Goal: Task Accomplishment & Management: Manage account settings

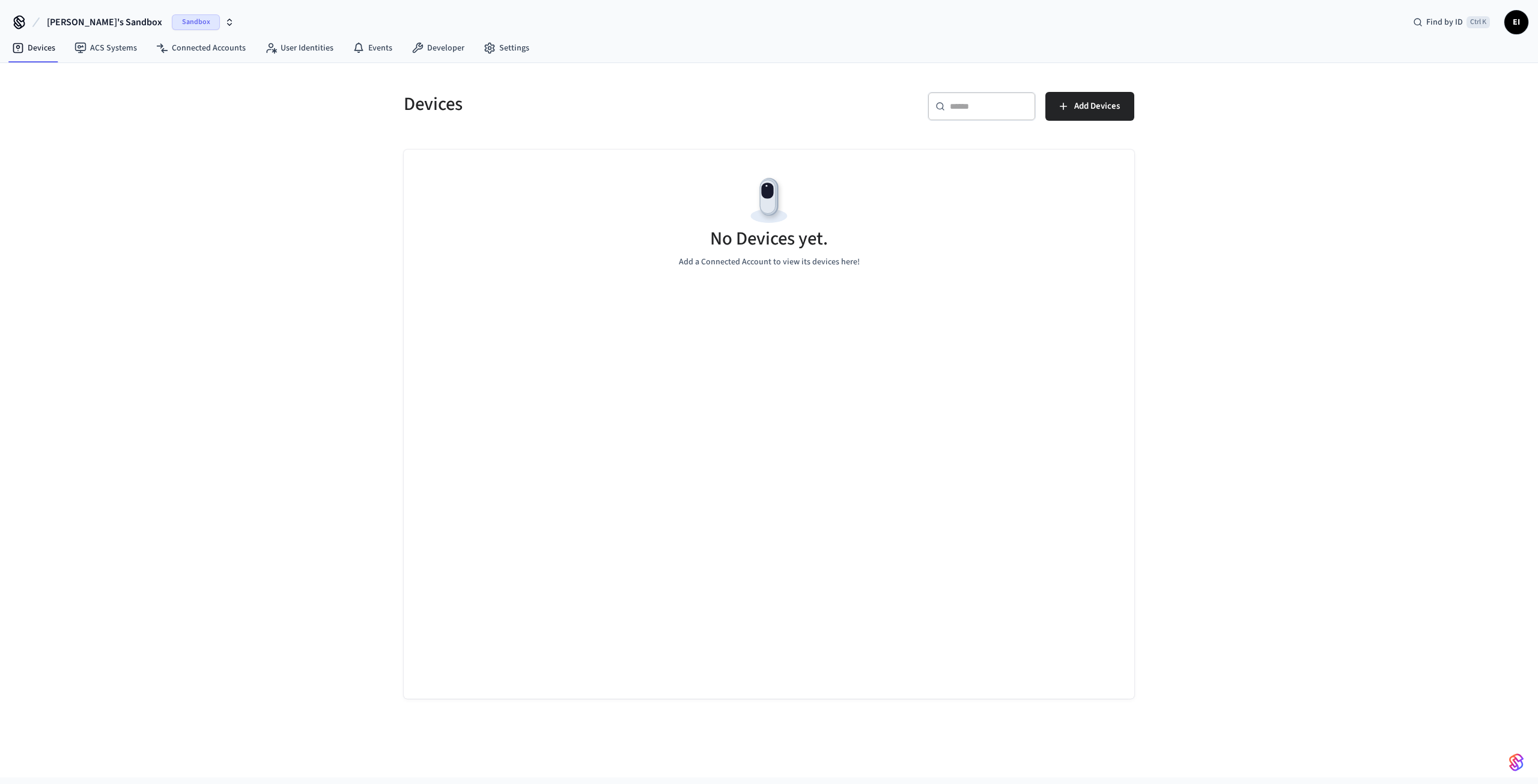
click at [1527, 24] on span "EI" at bounding box center [1516, 22] width 24 height 24
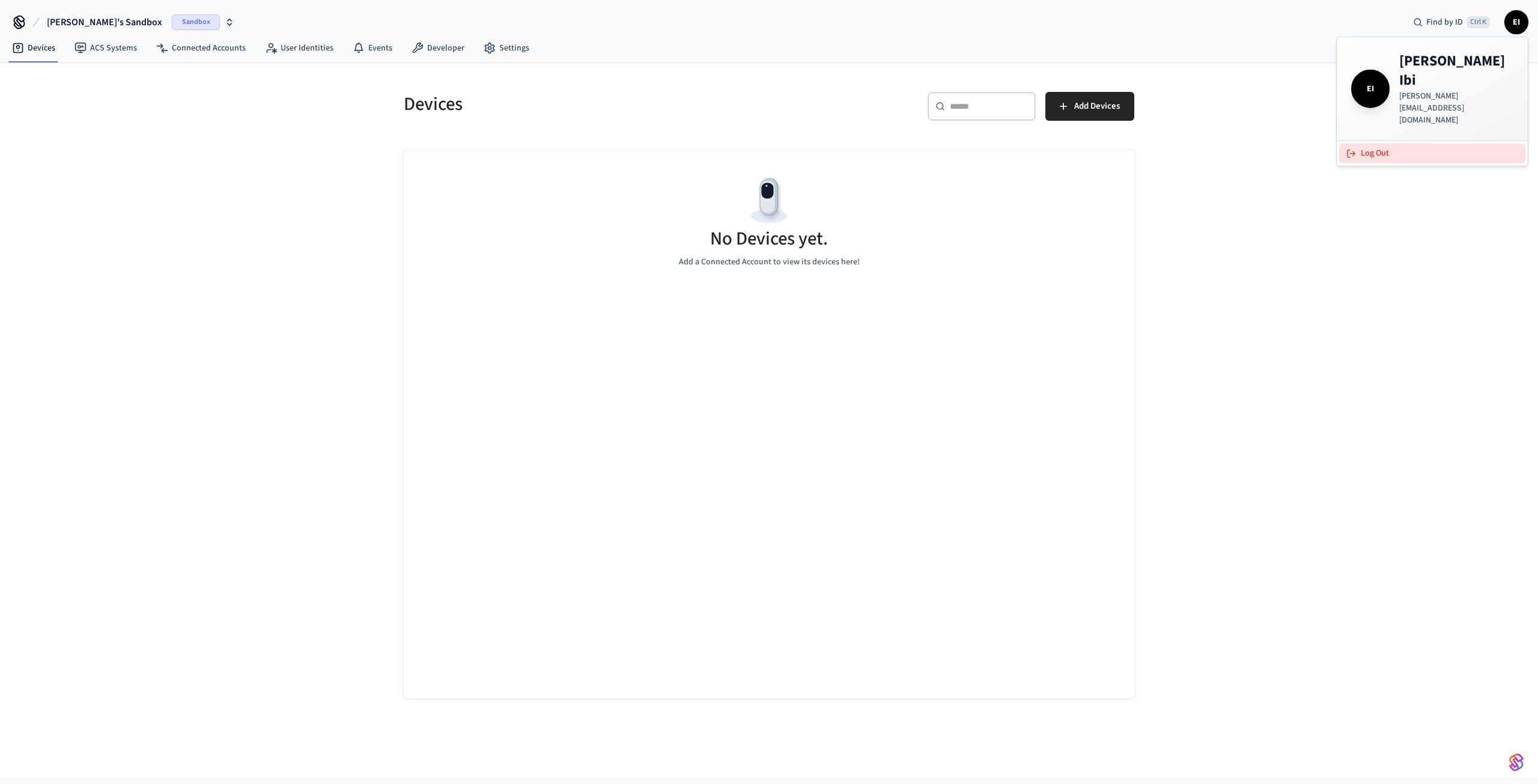
click at [1400, 144] on button "Log Out" at bounding box center [1432, 154] width 186 height 20
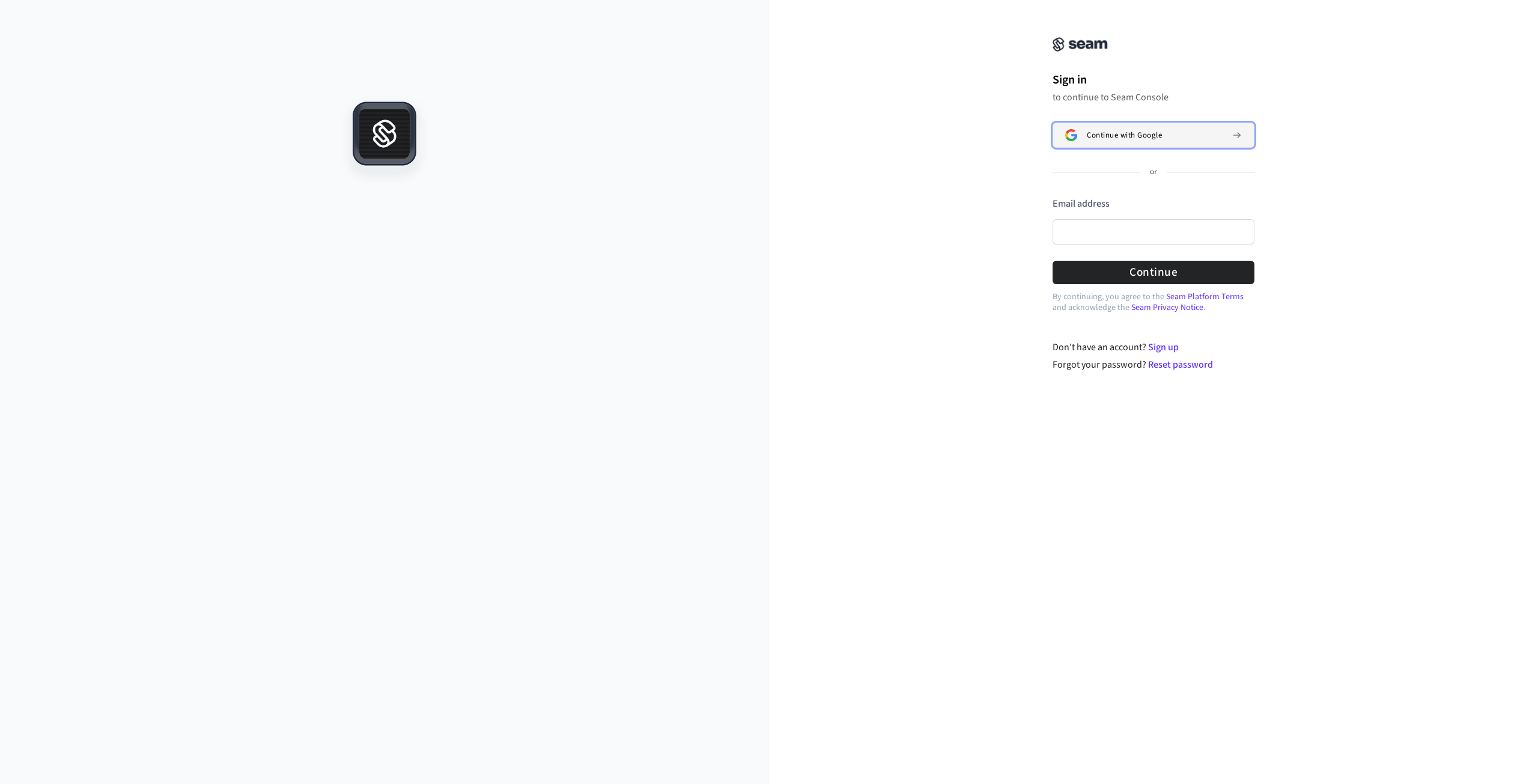
click at [1140, 132] on span "Continue with Google" at bounding box center [1124, 135] width 75 height 10
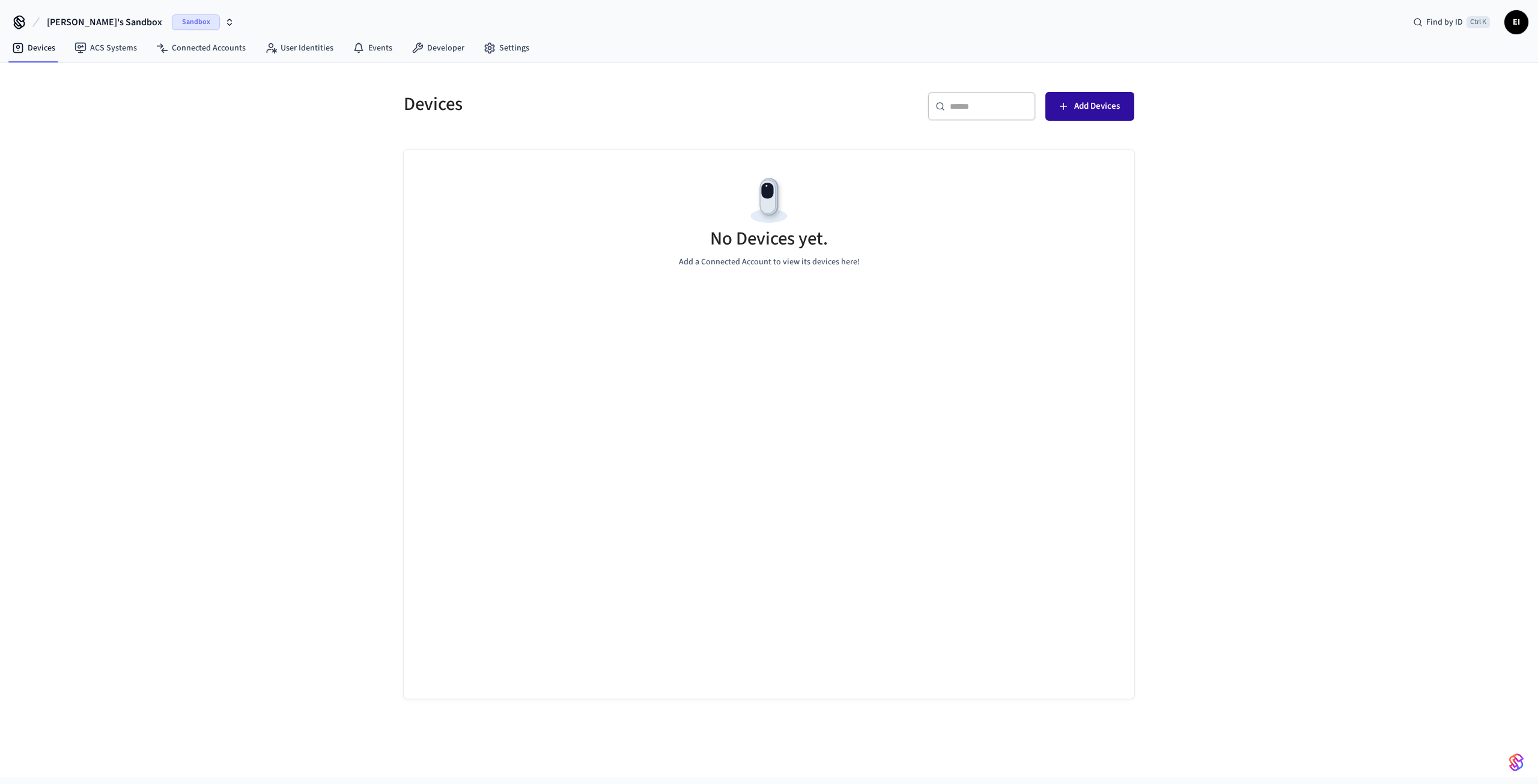
click at [1095, 104] on span "Add Devices" at bounding box center [1097, 106] width 46 height 16
click at [171, 18] on span "Sandbox" at bounding box center [195, 22] width 48 height 16
click at [71, 103] on span "New Workspace" at bounding box center [59, 102] width 57 height 13
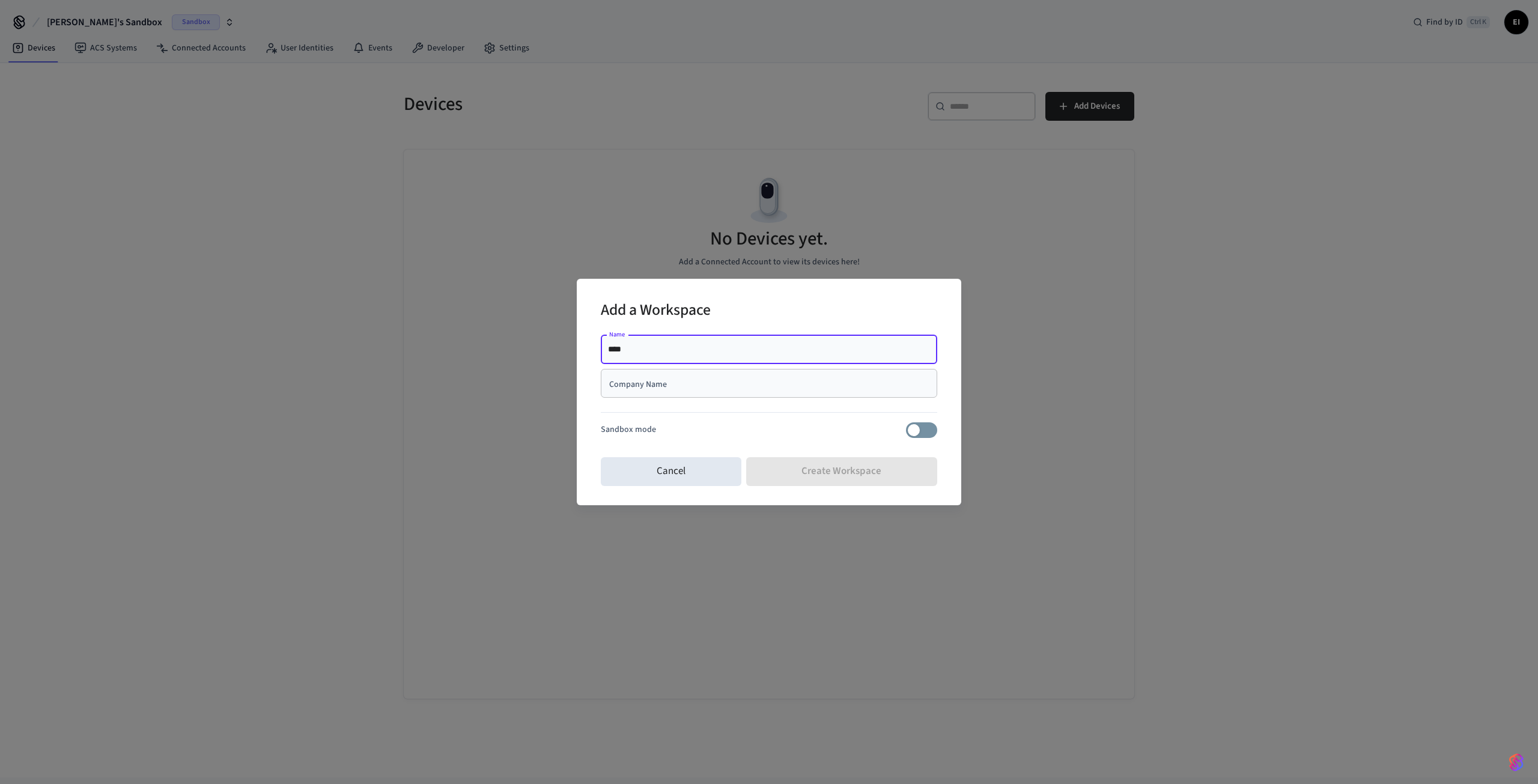
type input "****"
click at [669, 381] on input "Company Name" at bounding box center [769, 383] width 322 height 12
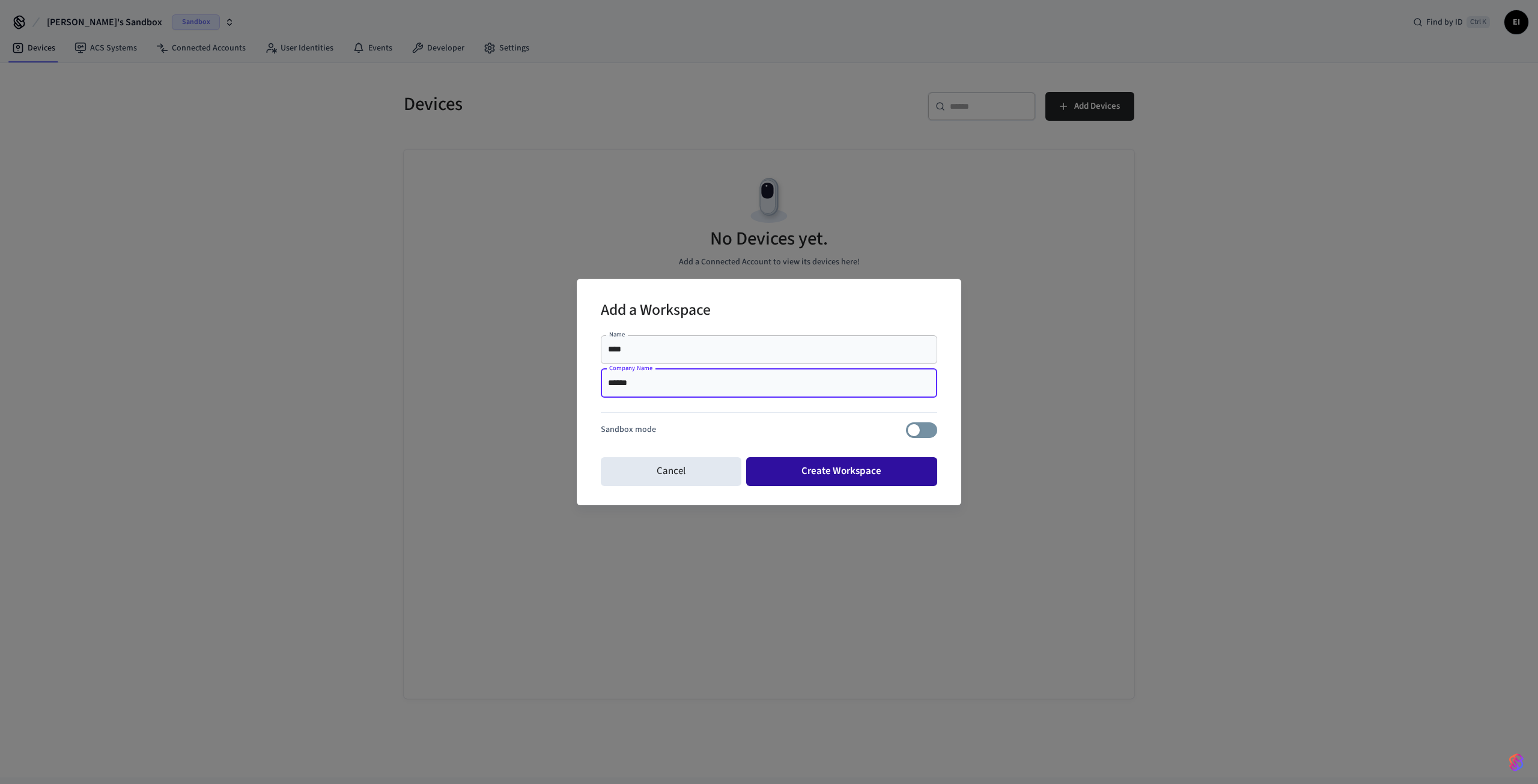
type input "******"
drag, startPoint x: 817, startPoint y: 480, endPoint x: 859, endPoint y: 464, distance: 44.9
click at [859, 464] on button "Create Workspace" at bounding box center [842, 471] width 192 height 29
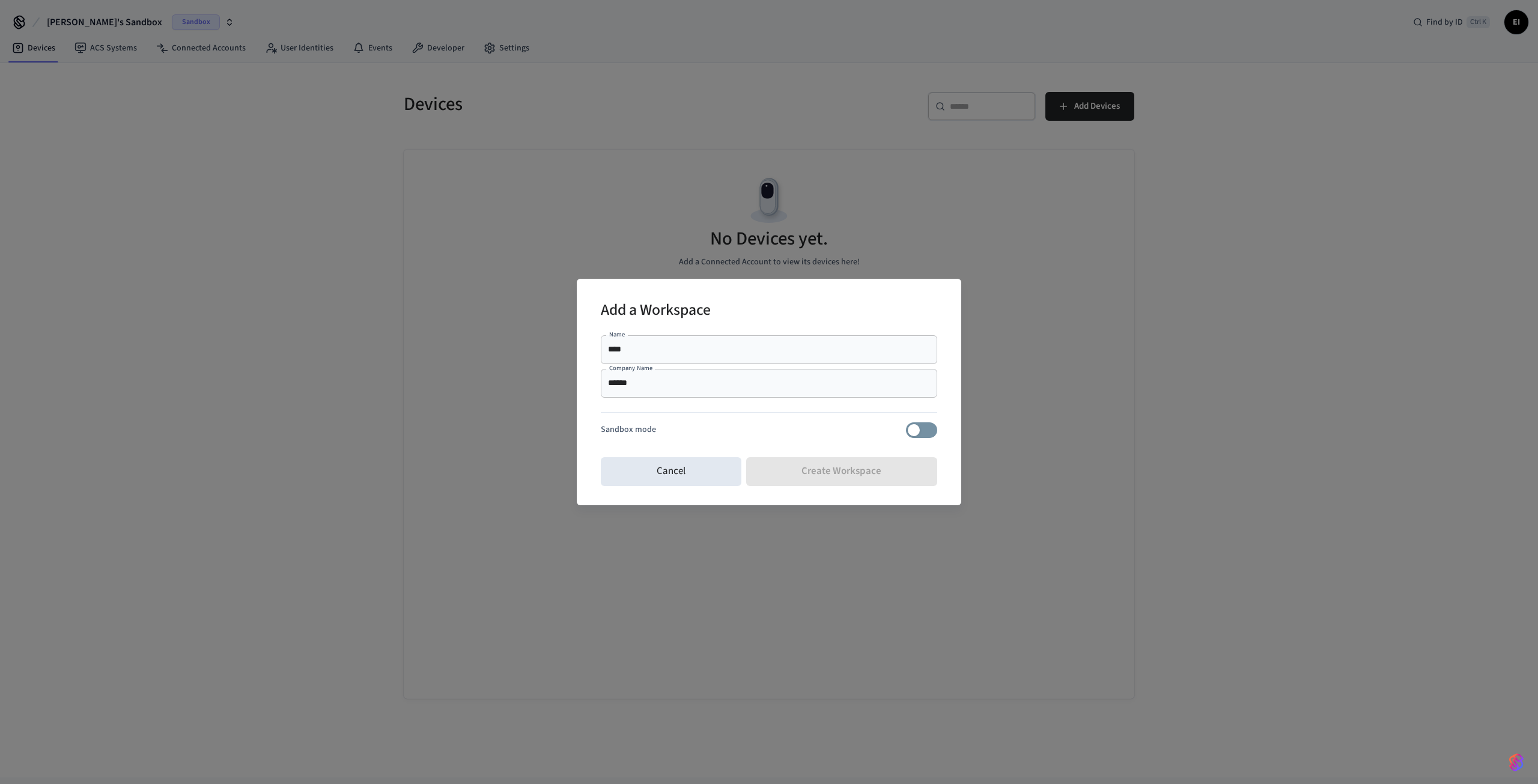
click at [858, 464] on div "Cancel Create Workspace" at bounding box center [769, 471] width 336 height 38
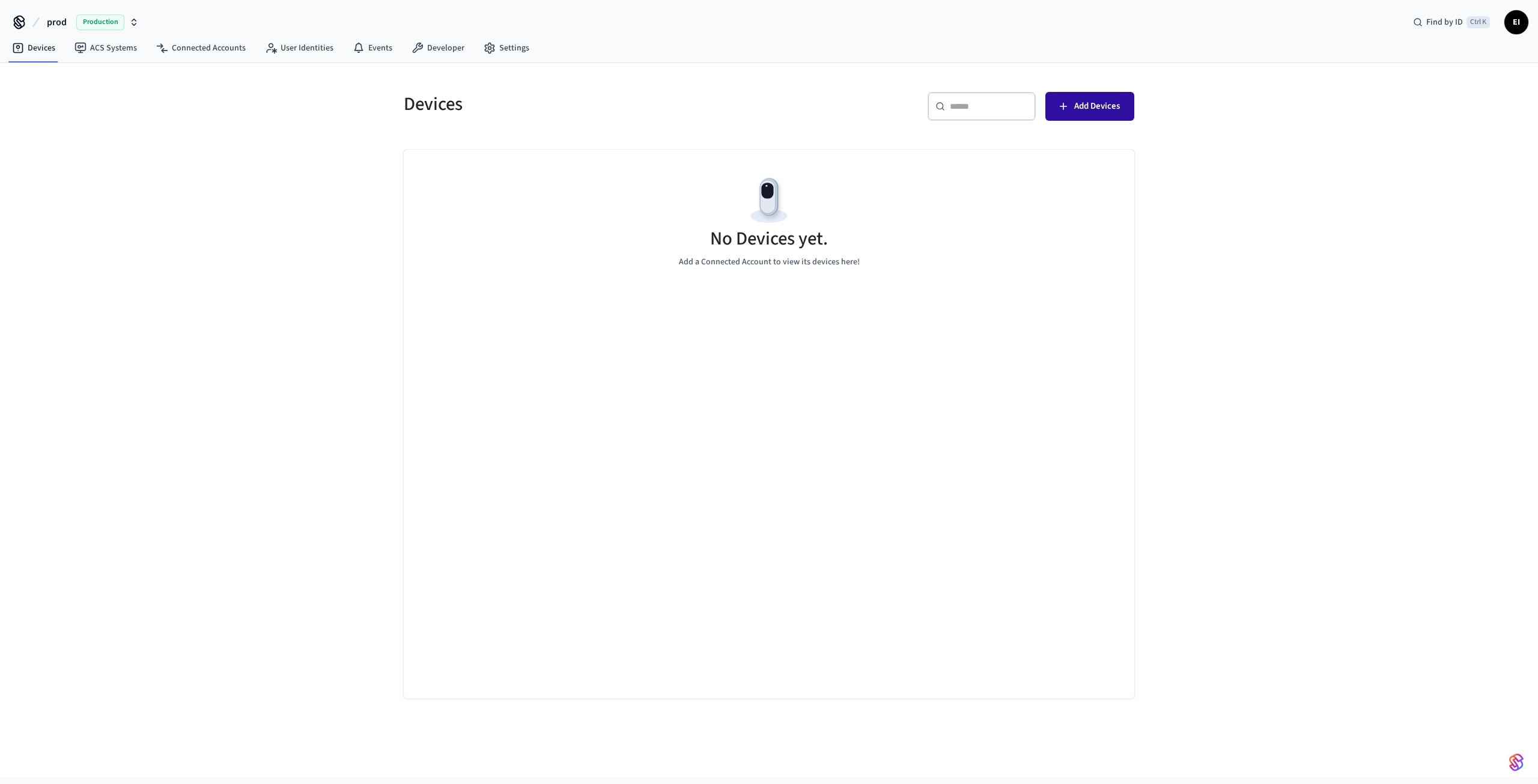
click at [1103, 111] on span "Add Devices" at bounding box center [1097, 106] width 46 height 16
click at [1111, 102] on span "Add Devices" at bounding box center [1097, 106] width 46 height 16
click at [1080, 111] on span "Add Devices" at bounding box center [1097, 106] width 46 height 16
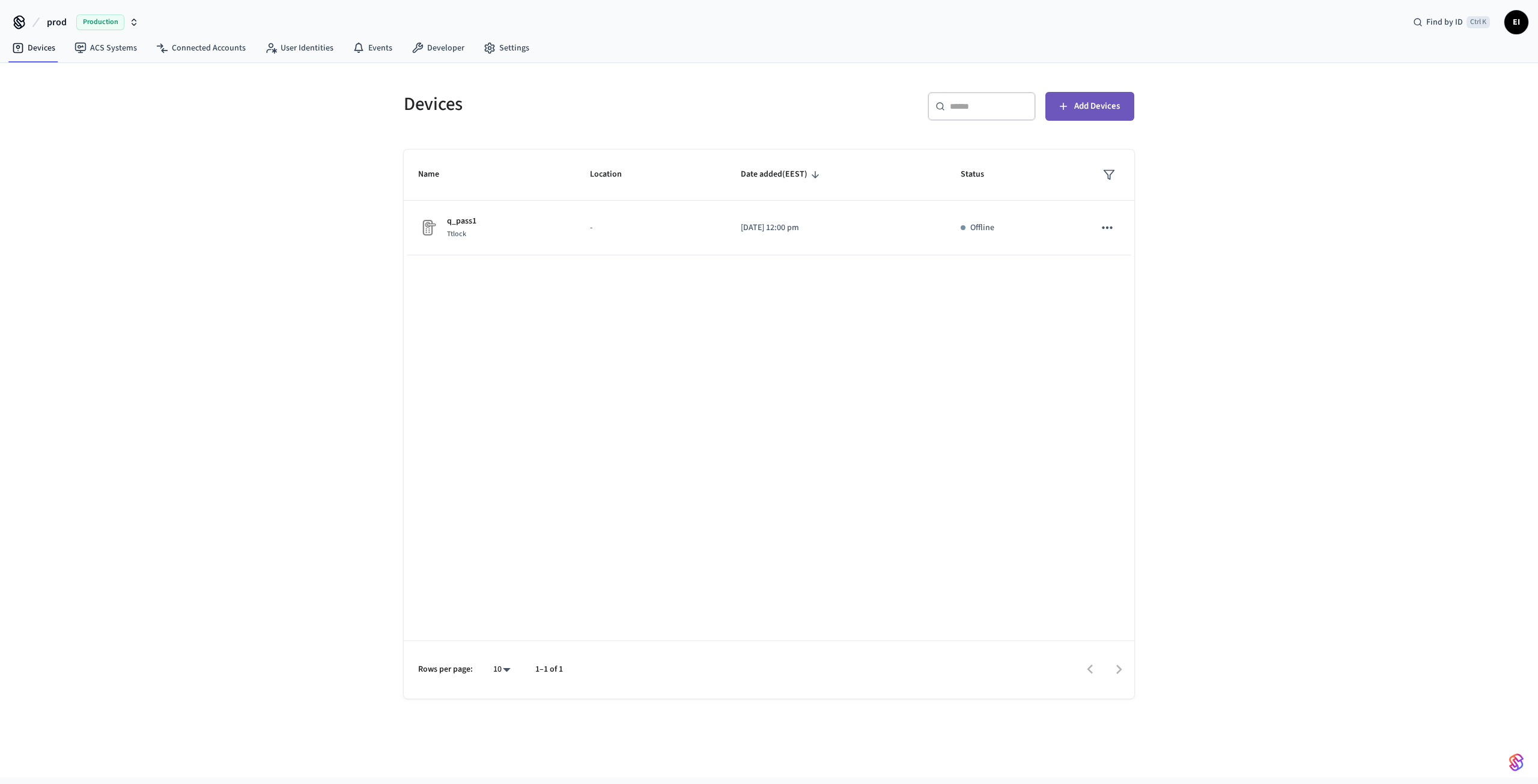
click at [1088, 110] on span "Add Devices" at bounding box center [1097, 106] width 46 height 16
click at [1520, 20] on span "EI" at bounding box center [1516, 22] width 22 height 22
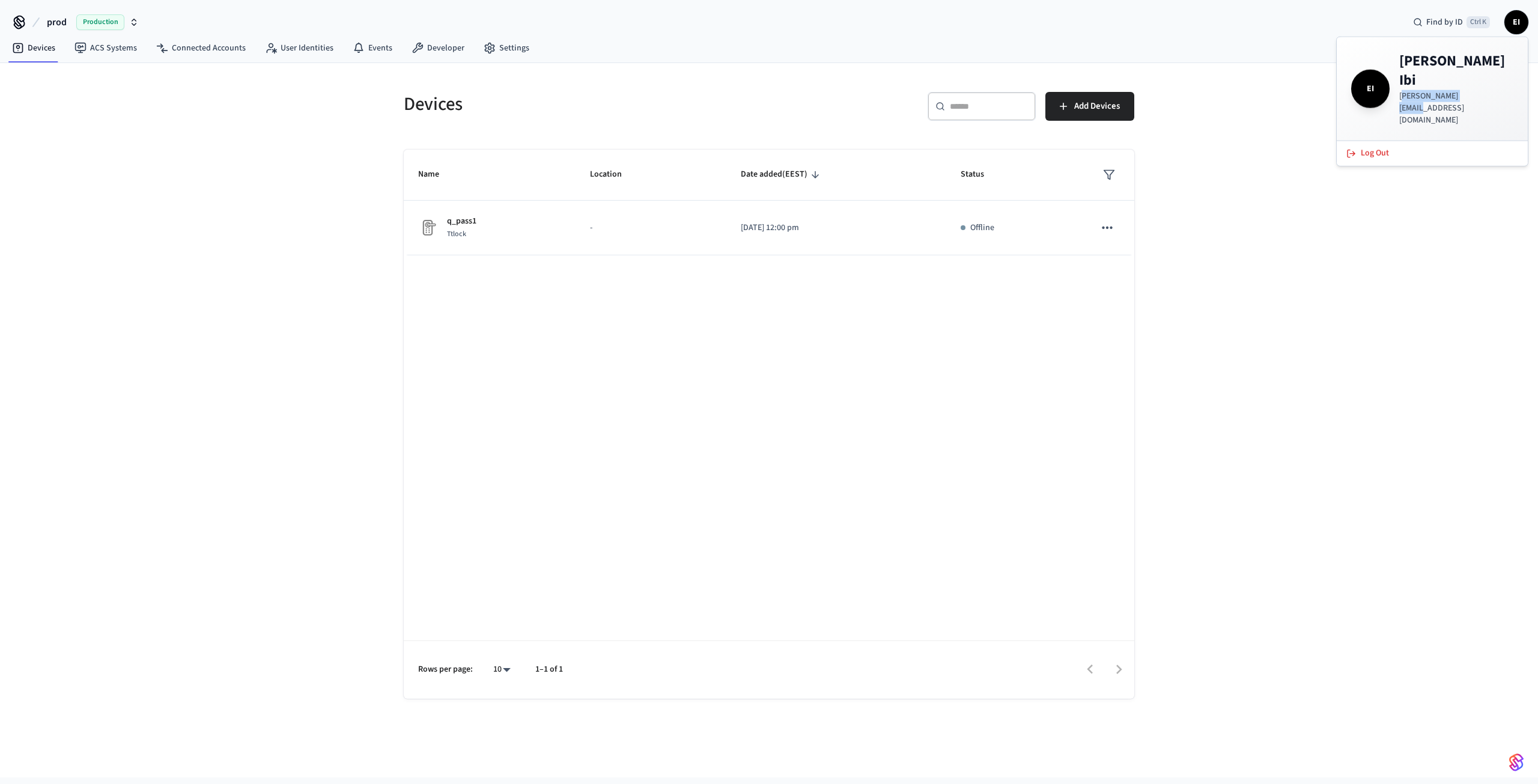
drag, startPoint x: 1401, startPoint y: 80, endPoint x: 1472, endPoint y: 76, distance: 71.1
click at [1472, 76] on div "[PERSON_NAME] [PERSON_NAME][EMAIL_ADDRESS][DOMAIN_NAME]" at bounding box center [1432, 88] width 162 height 75
click at [132, 23] on icon "button" at bounding box center [134, 22] width 10 height 10
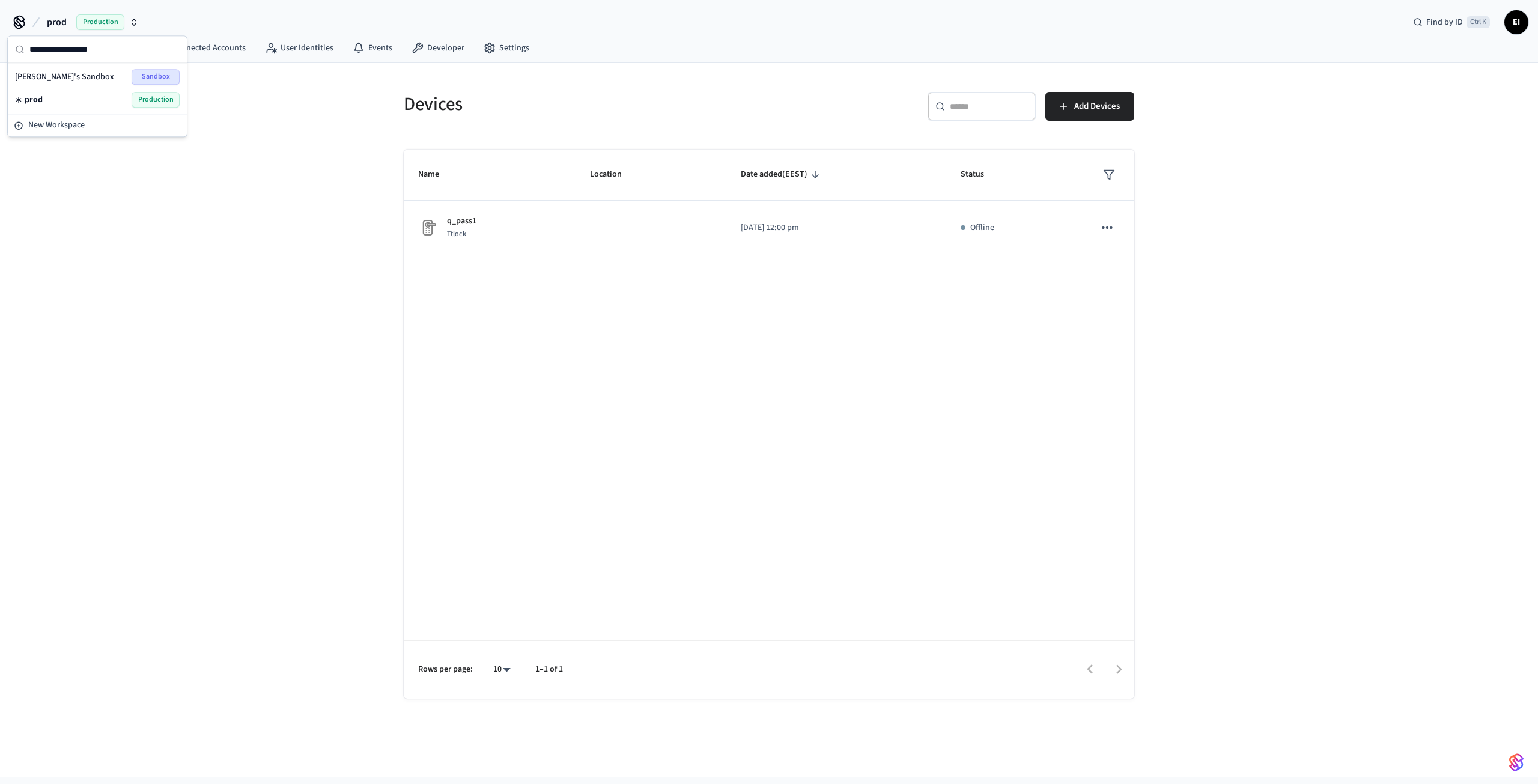
click at [175, 183] on div "Devices ​ ​ Add Devices Name Location Date added (EEST) Status q_pass1 Ttlock -…" at bounding box center [769, 420] width 1538 height 714
click at [417, 45] on icon at bounding box center [417, 48] width 12 height 12
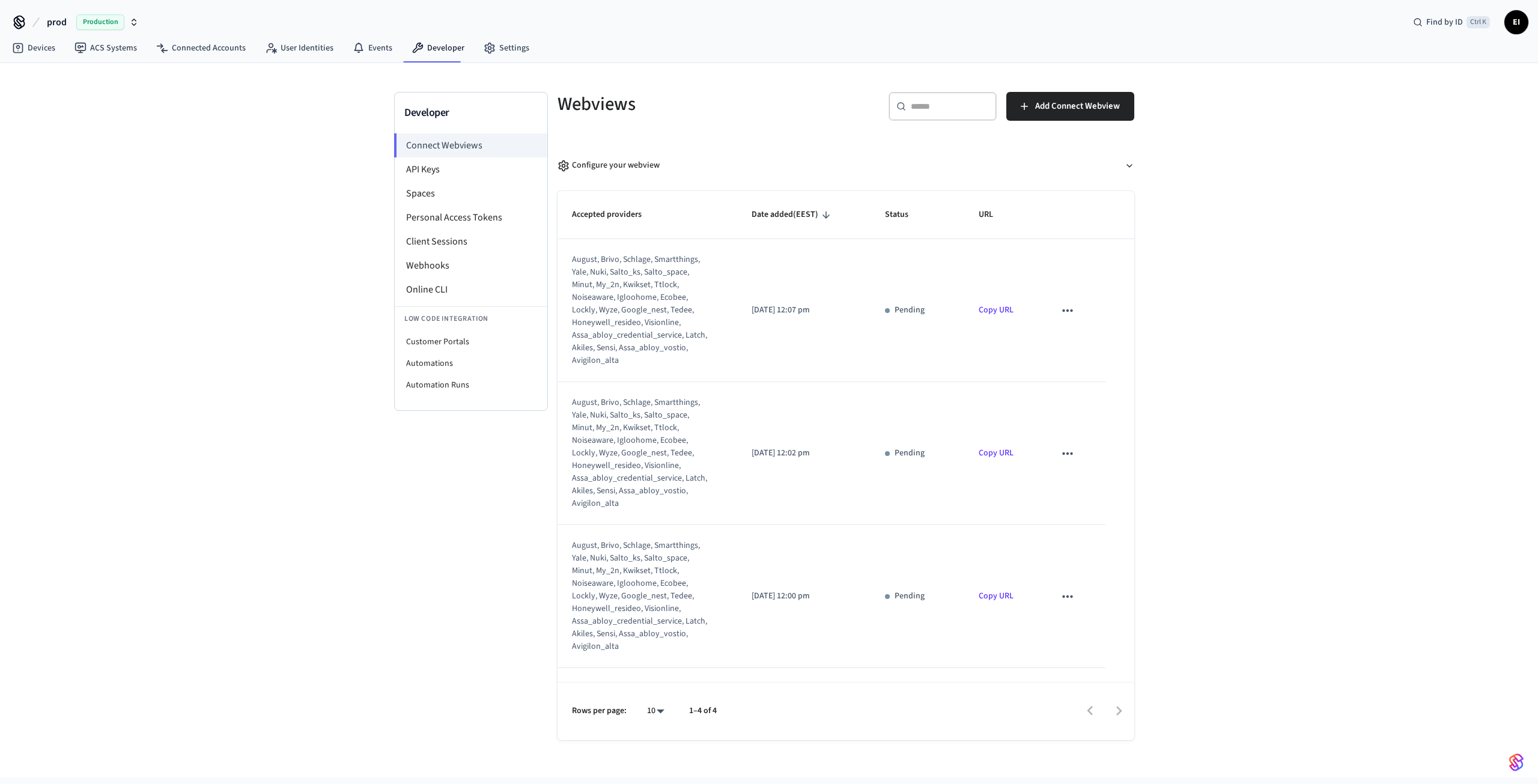
scroll to position [60, 0]
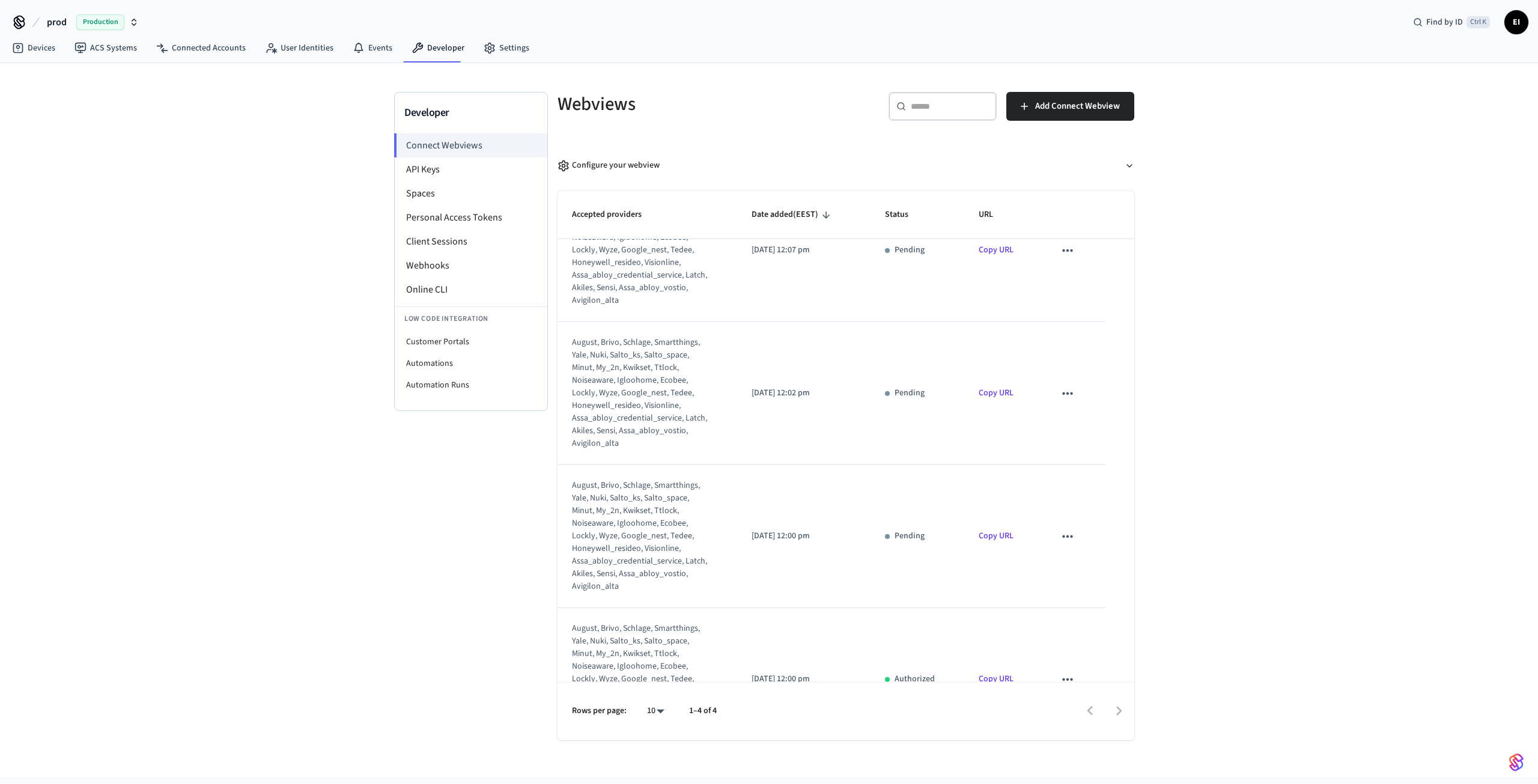
click at [97, 19] on span "Production" at bounding box center [100, 22] width 48 height 16
click at [241, 212] on div "Developer Connect Webviews API Keys Spaces Personal Access Tokens Client Sessio…" at bounding box center [769, 420] width 1538 height 714
click at [1523, 24] on span "EI" at bounding box center [1516, 22] width 22 height 22
drag, startPoint x: 104, startPoint y: 148, endPoint x: 305, endPoint y: 111, distance: 204.4
click at [104, 148] on div "Developer Connect Webviews API Keys Spaces Personal Access Tokens Client Sessio…" at bounding box center [769, 420] width 1538 height 714
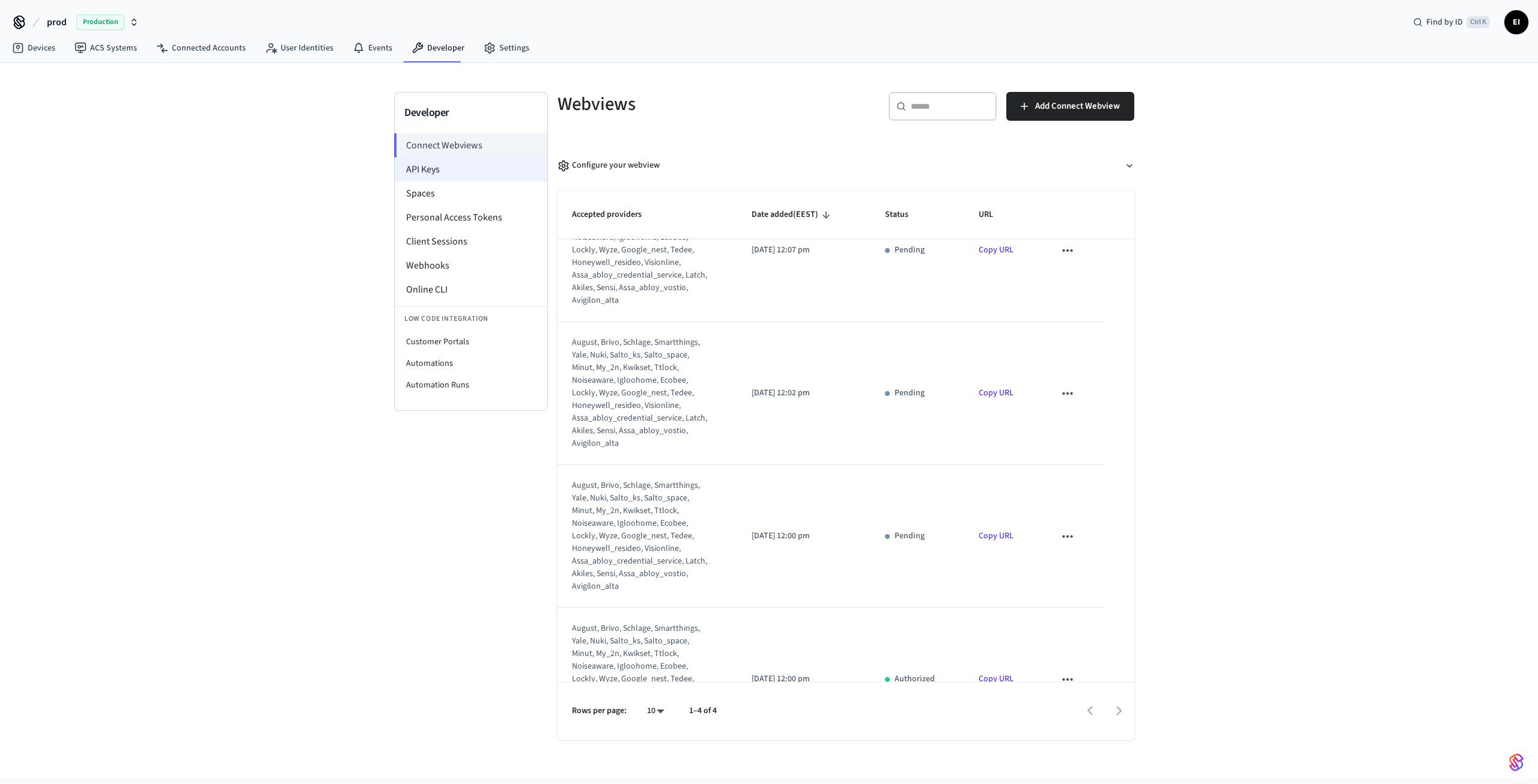
click at [439, 170] on li "API Keys" at bounding box center [470, 169] width 152 height 24
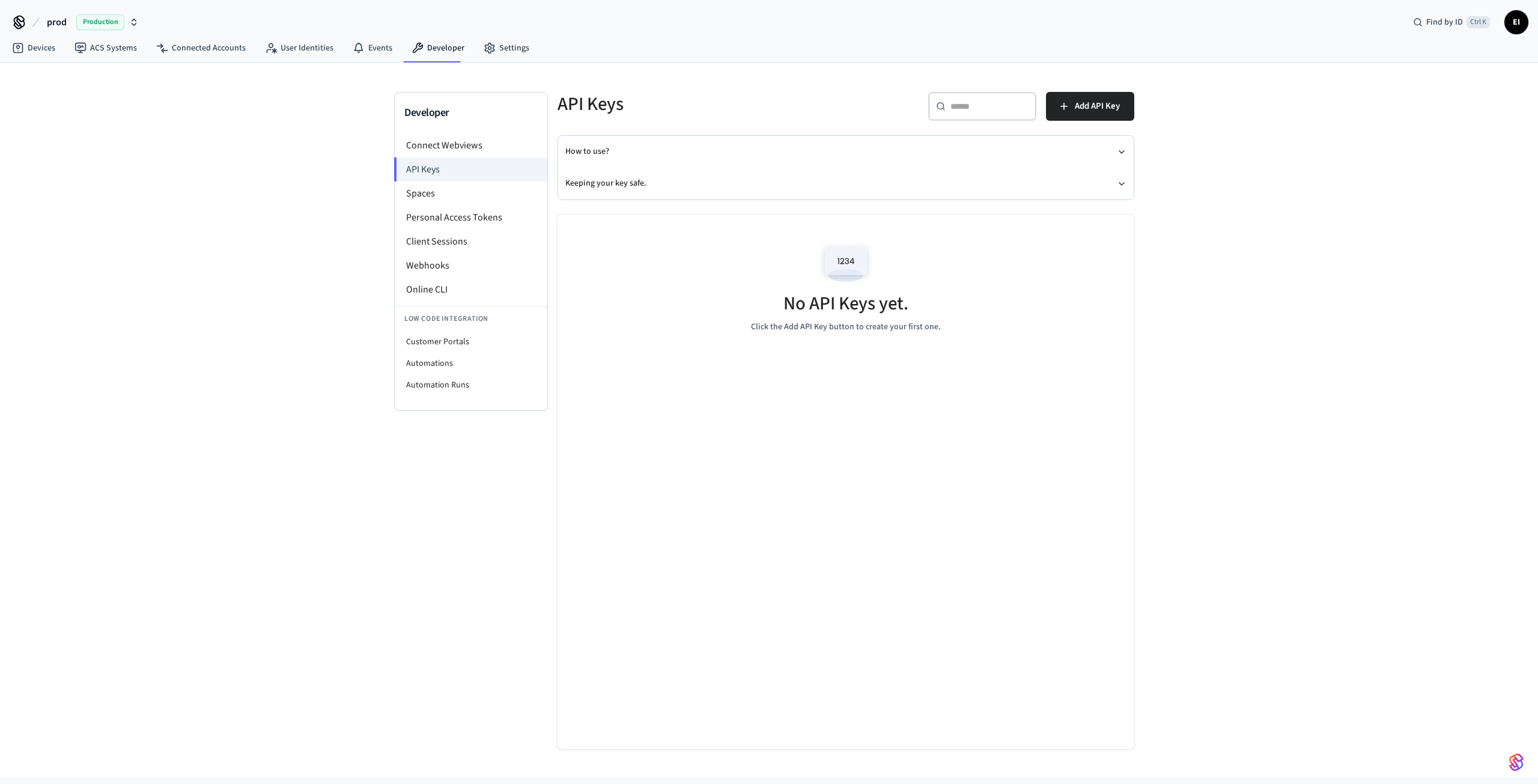
click at [196, 309] on div "Developer Connect Webviews API Keys Spaces Personal Access Tokens Client Sessio…" at bounding box center [769, 420] width 1538 height 714
drag, startPoint x: 120, startPoint y: 226, endPoint x: 144, endPoint y: 218, distance: 25.3
click at [120, 226] on div "Developer Connect Webviews API Keys Spaces Personal Access Tokens Client Sessio…" at bounding box center [769, 420] width 1538 height 714
